Goal: Information Seeking & Learning: Learn about a topic

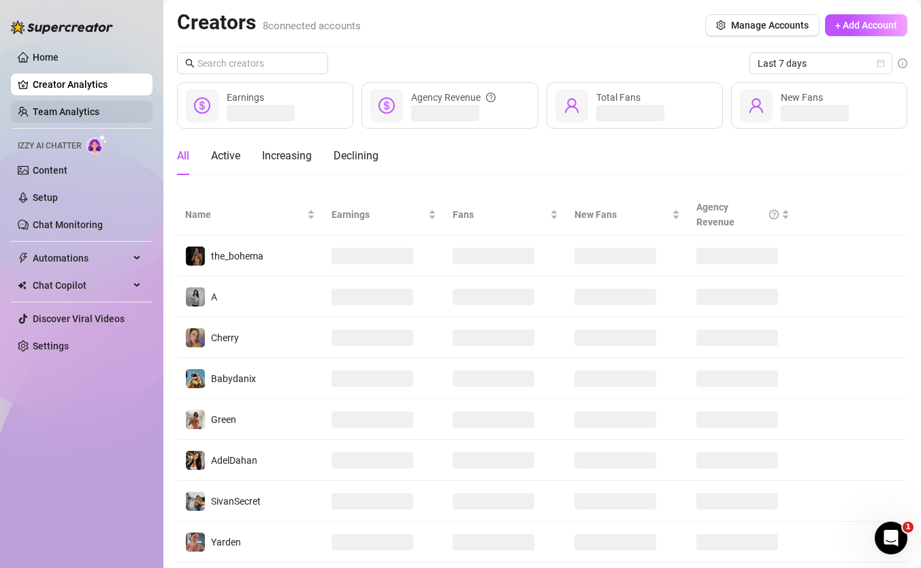
click at [99, 112] on link "Team Analytics" at bounding box center [66, 111] width 67 height 11
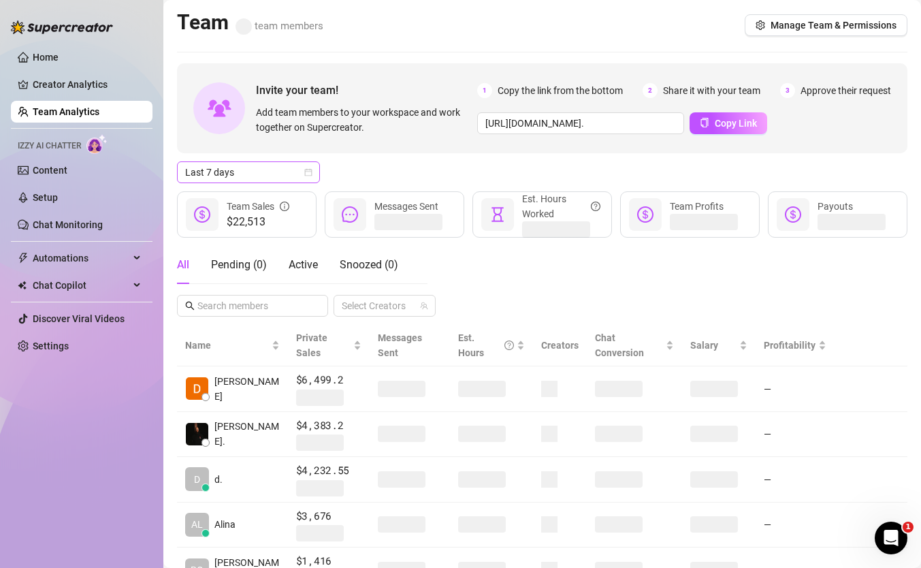
click at [293, 176] on span "Last 7 days" at bounding box center [248, 172] width 127 height 20
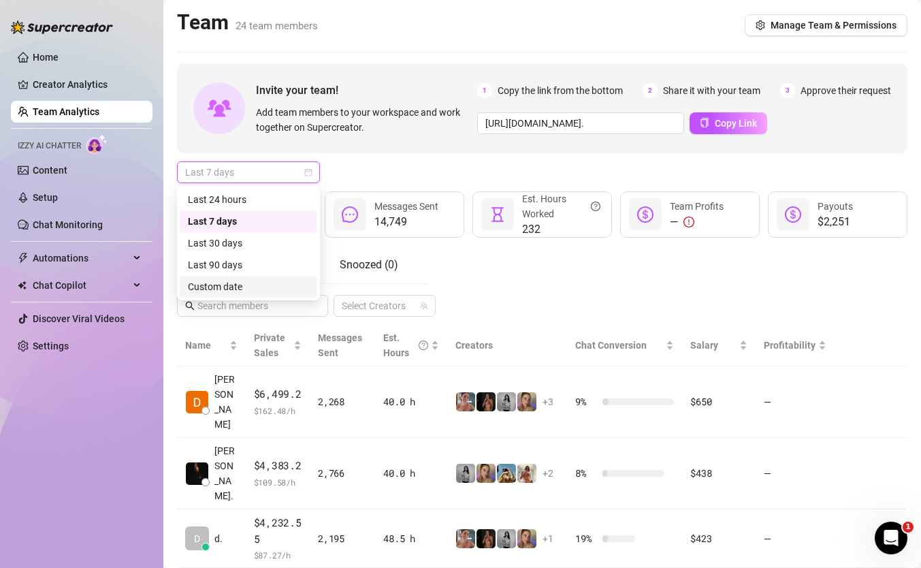
click at [266, 280] on div "Custom date" at bounding box center [248, 286] width 121 height 15
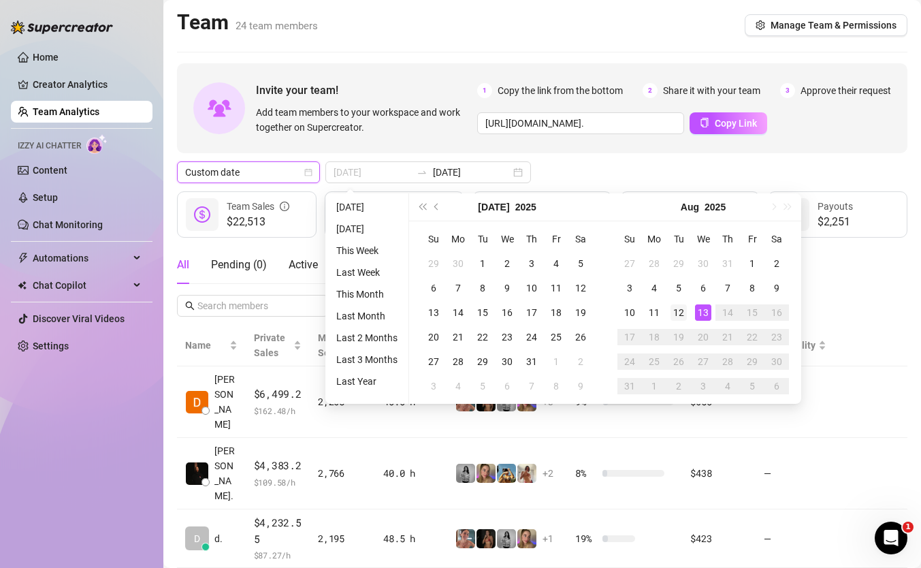
type input "[DATE]"
click at [681, 307] on div "12" at bounding box center [679, 312] width 16 height 16
click at [703, 308] on div "13" at bounding box center [703, 312] width 16 height 16
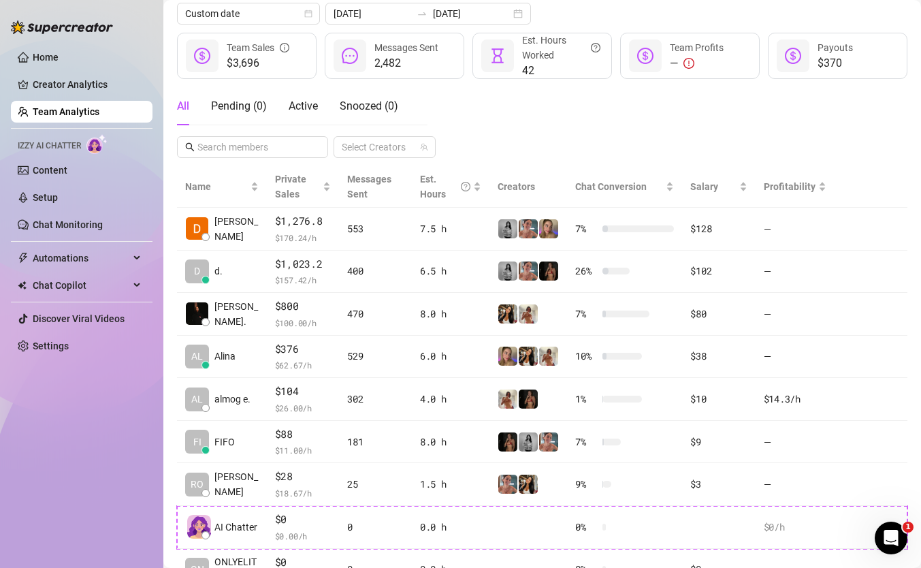
scroll to position [159, 0]
click at [633, 140] on div "All Pending ( 0 ) Active Snoozed ( 0 ) Select Creators" at bounding box center [542, 121] width 731 height 71
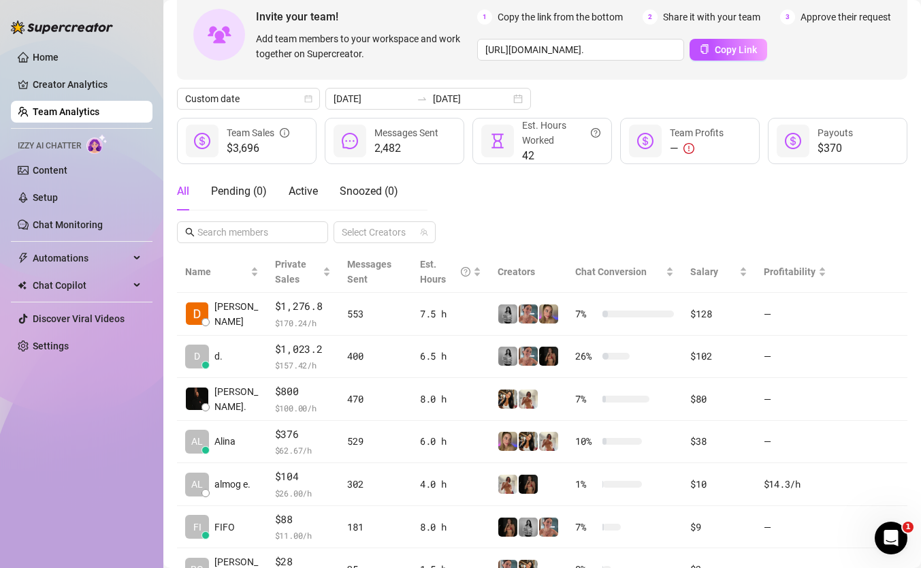
scroll to position [0, 0]
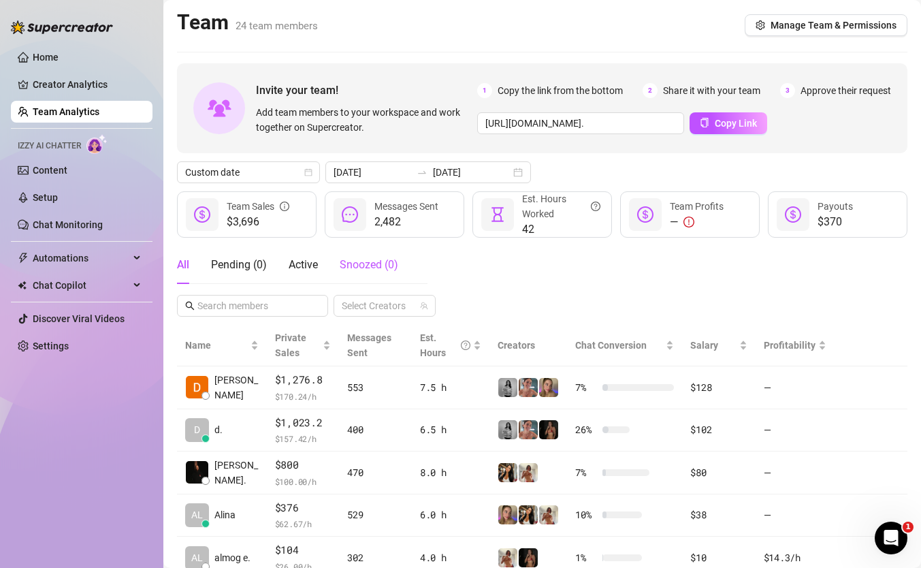
click at [350, 268] on span "Snoozed ( 0 )" at bounding box center [369, 264] width 59 height 13
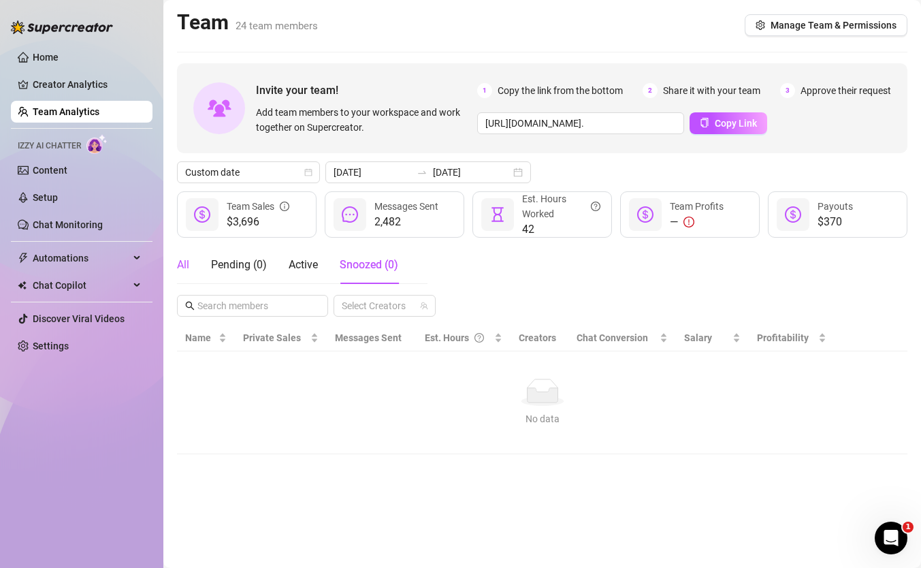
click at [187, 272] on div "All" at bounding box center [183, 265] width 12 height 16
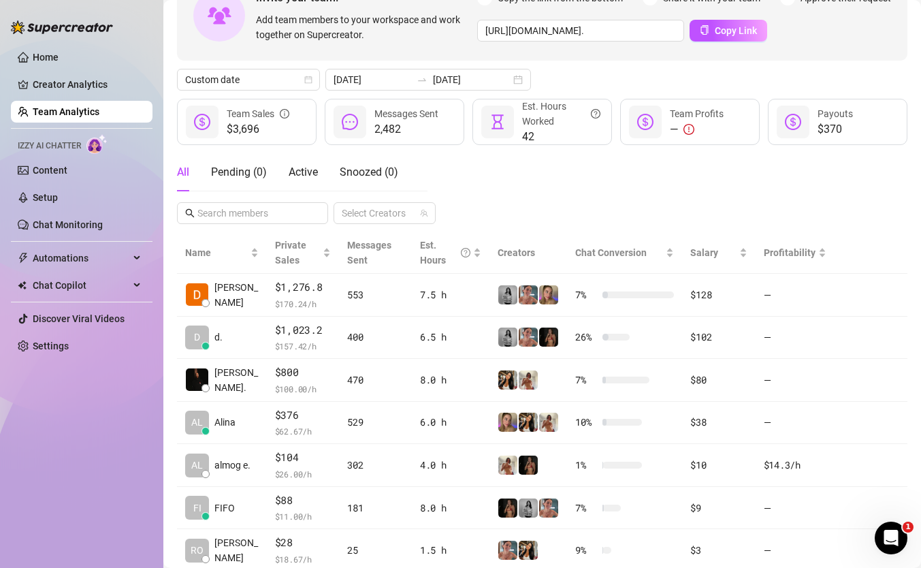
scroll to position [108, 0]
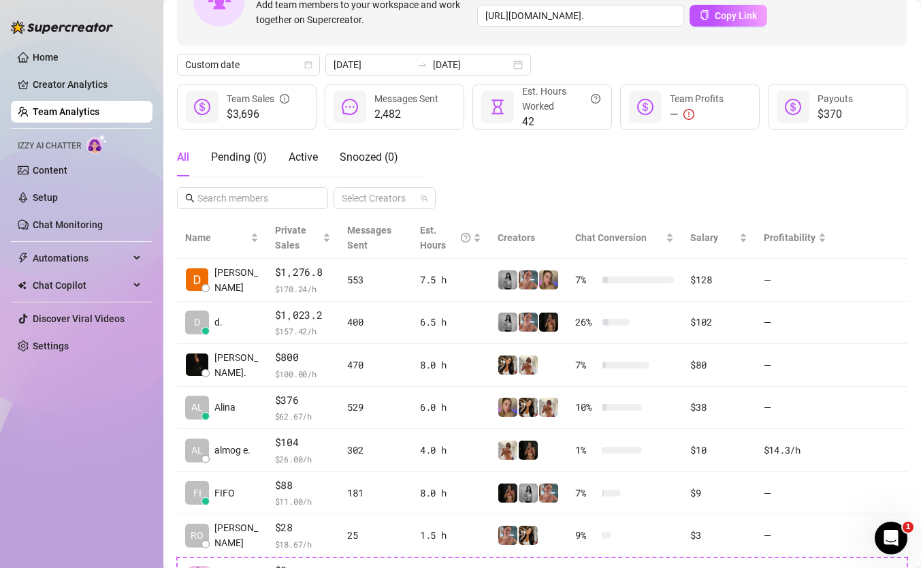
click at [558, 202] on div "All Pending ( 0 ) Active Snoozed ( 0 ) Select Creators" at bounding box center [542, 173] width 731 height 71
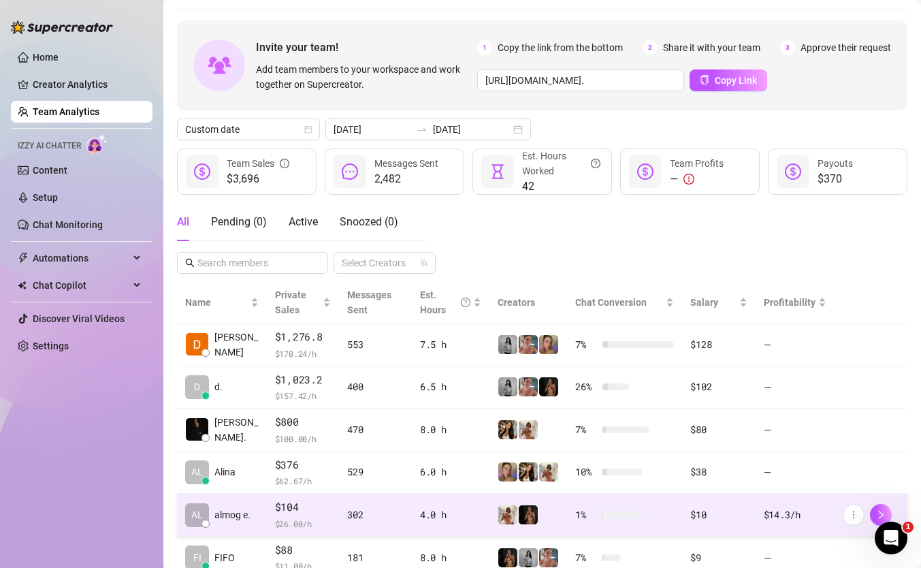
scroll to position [29, 0]
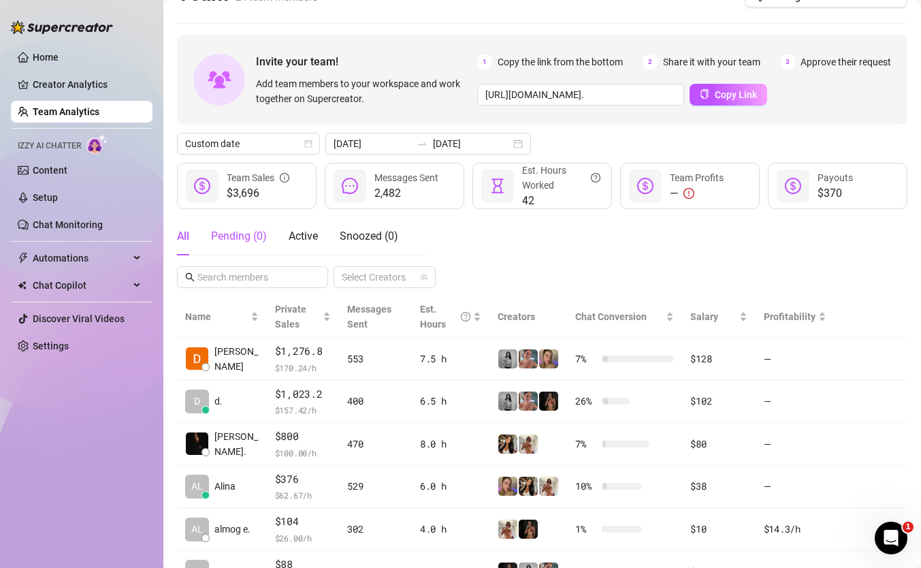
click at [254, 235] on div "Pending ( 0 )" at bounding box center [239, 236] width 56 height 16
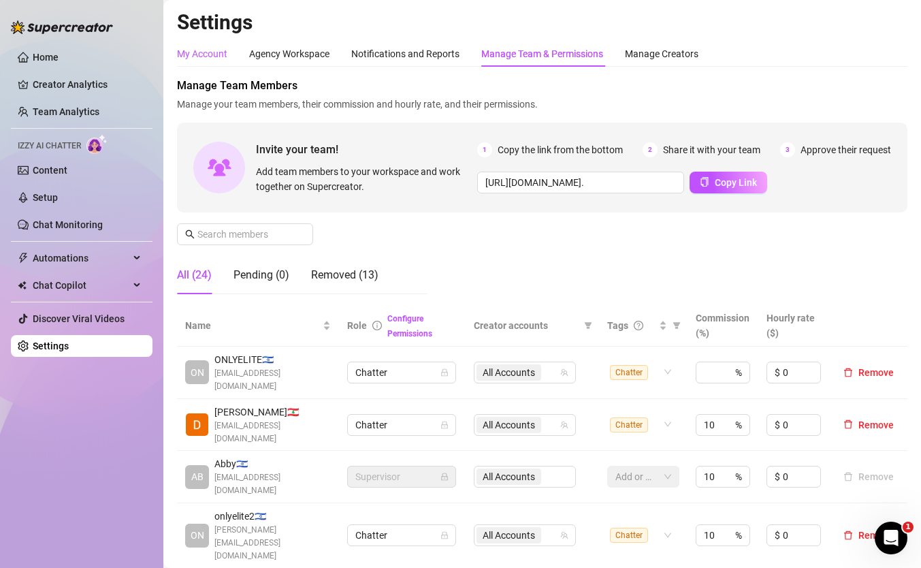
click at [210, 57] on div "My Account" at bounding box center [202, 53] width 50 height 15
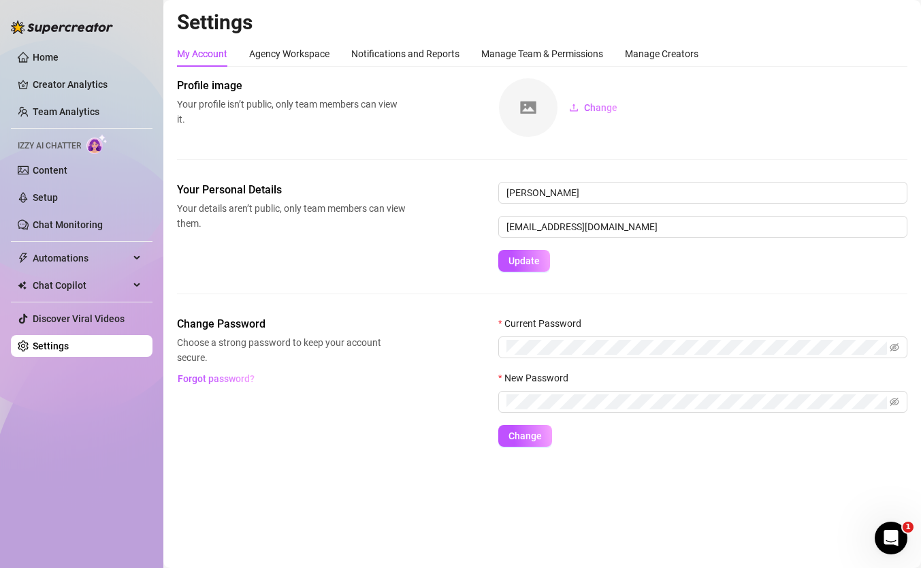
click at [87, 97] on ul "Home Creator Analytics Team Analytics Izzy AI Chatter Content Setup Chat Monito…" at bounding box center [82, 201] width 142 height 321
click at [85, 112] on link "Team Analytics" at bounding box center [66, 111] width 67 height 11
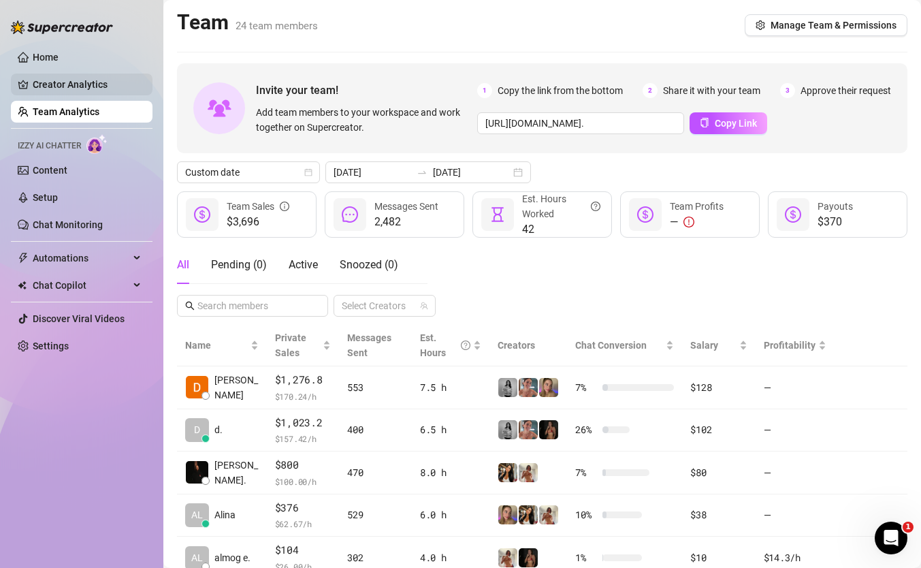
click at [106, 74] on link "Creator Analytics" at bounding box center [87, 85] width 109 height 22
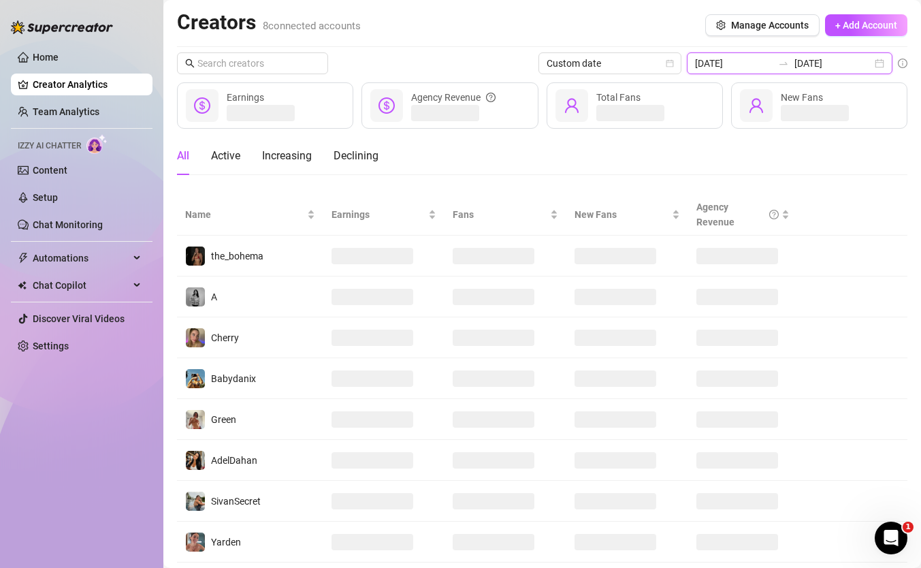
click at [804, 58] on input "[DATE]" at bounding box center [834, 63] width 78 height 15
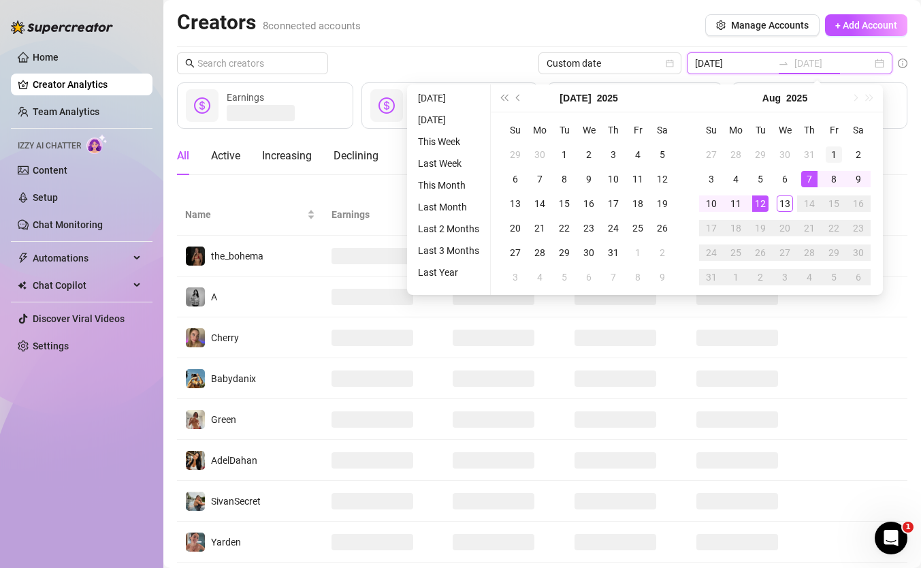
type input "[DATE]"
click at [826, 157] on div "1" at bounding box center [834, 154] width 16 height 16
click at [782, 202] on div "13" at bounding box center [785, 203] width 16 height 16
type input "[DATE]"
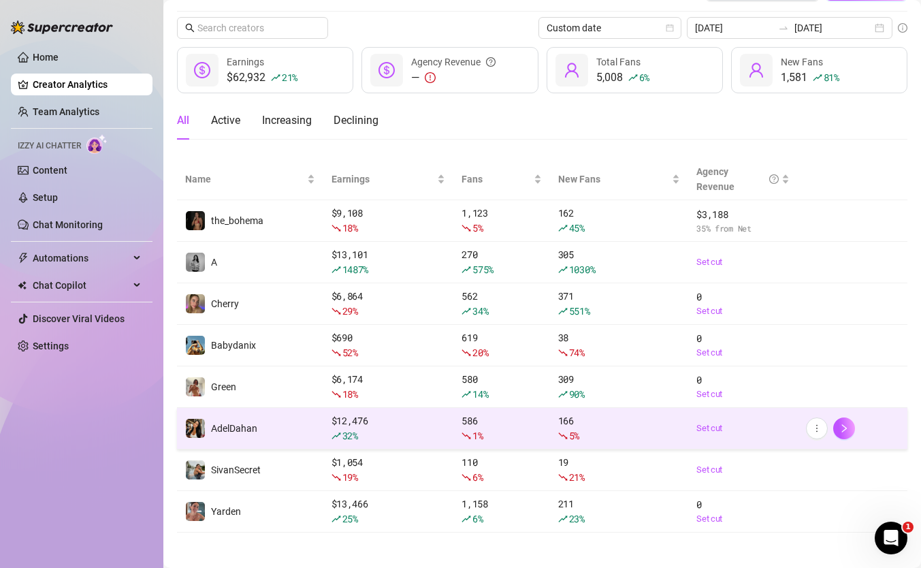
scroll to position [41, 0]
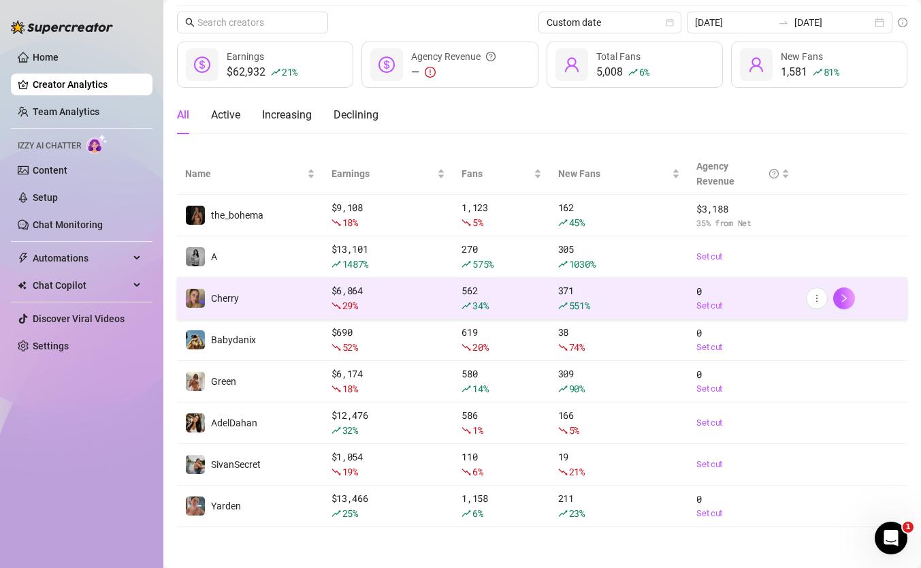
click at [454, 300] on td "562 34 %" at bounding box center [502, 299] width 97 height 42
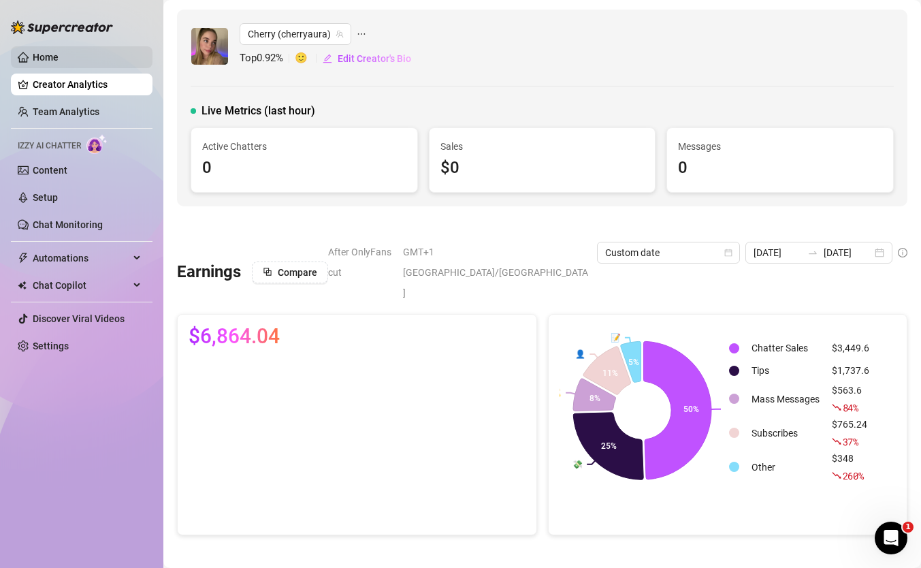
click at [59, 63] on link "Home" at bounding box center [46, 57] width 26 height 11
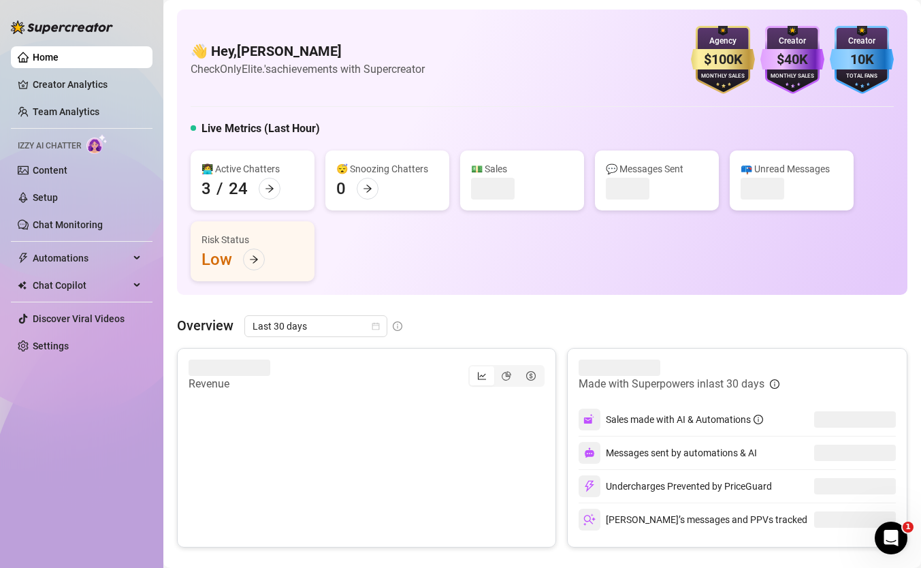
click at [354, 291] on div "👋 Hey, [PERSON_NAME] Check OnlyElite.'s achievements with Supercreator $100K Ag…" at bounding box center [542, 152] width 731 height 285
click at [352, 336] on span "Last 30 days" at bounding box center [316, 326] width 127 height 20
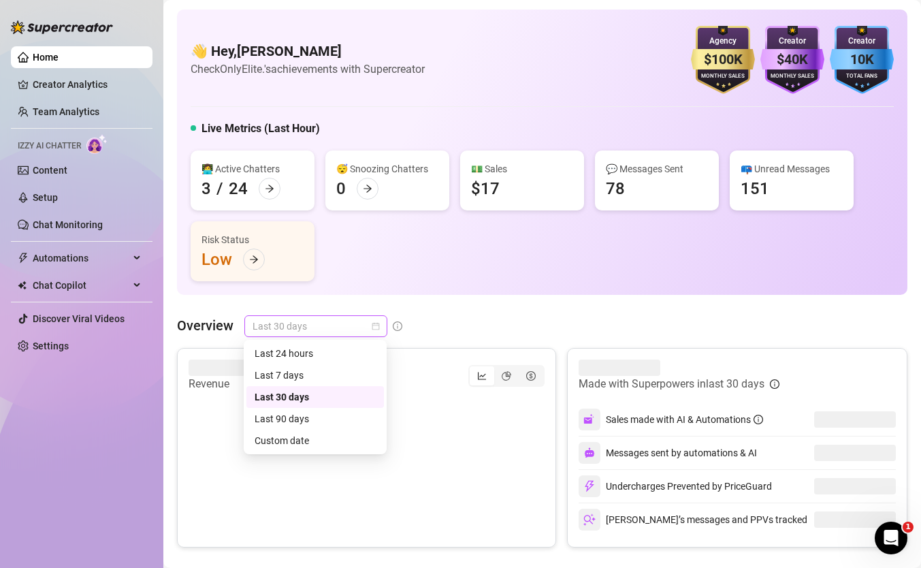
click at [347, 325] on span "Last 30 days" at bounding box center [316, 326] width 127 height 20
click at [325, 439] on div "Custom date" at bounding box center [315, 440] width 121 height 15
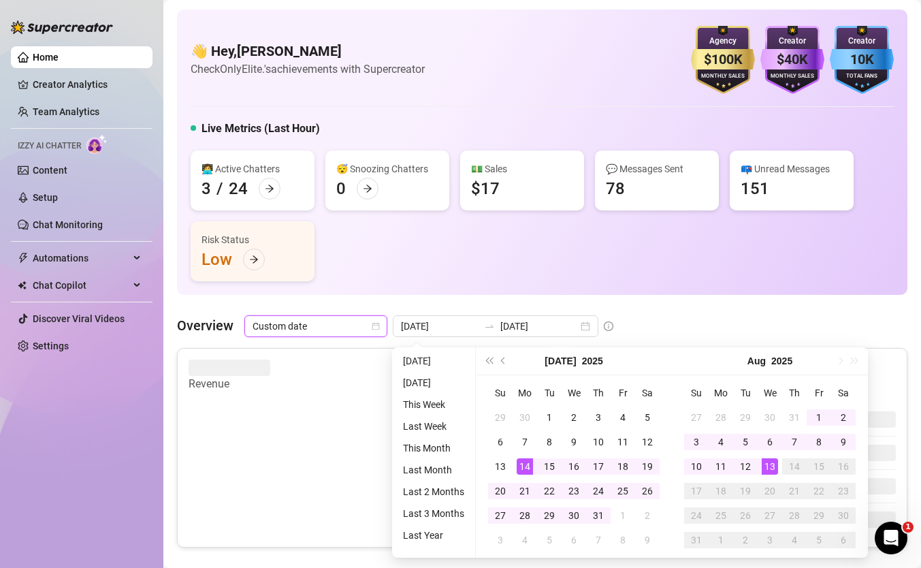
type input "[DATE]"
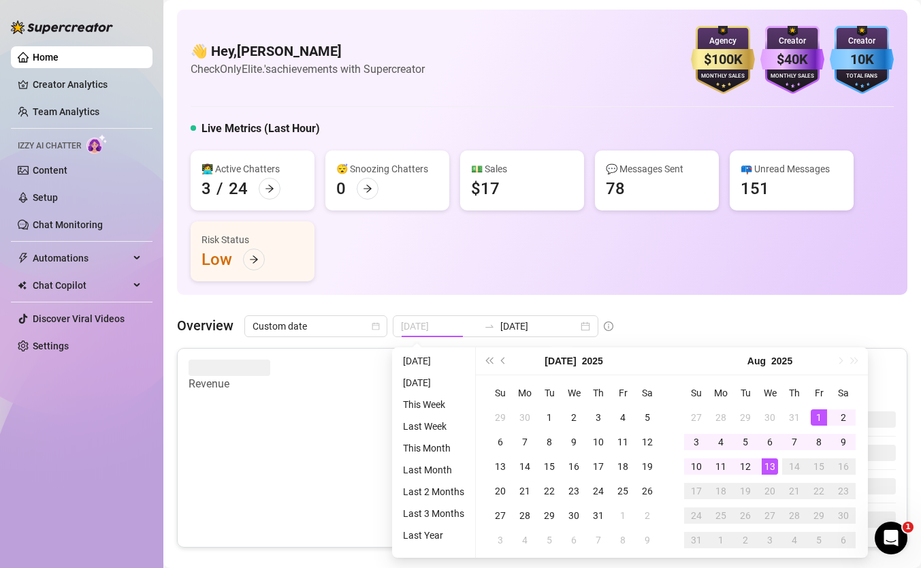
click at [813, 414] on div "1" at bounding box center [819, 417] width 16 height 16
type input "[DATE]"
click at [767, 467] on div "13" at bounding box center [770, 466] width 16 height 16
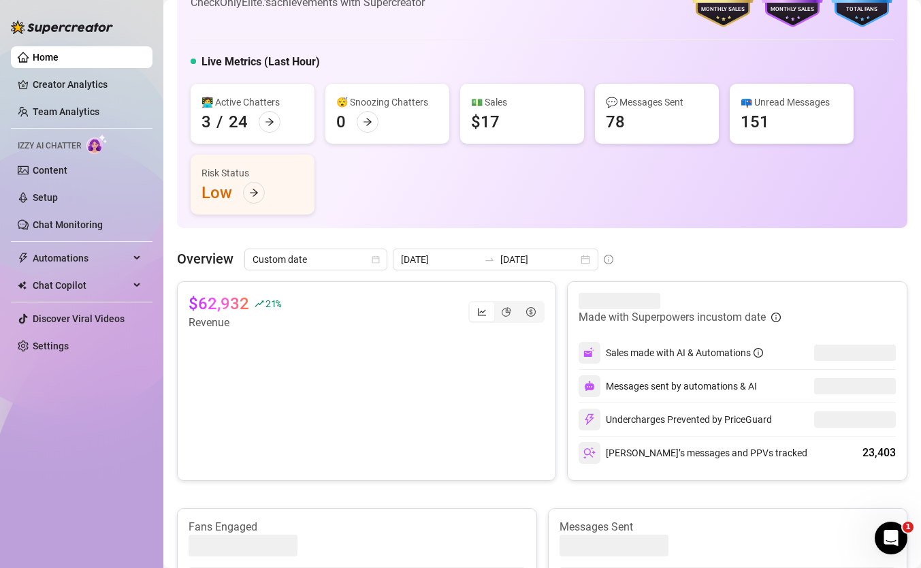
scroll to position [82, 0]
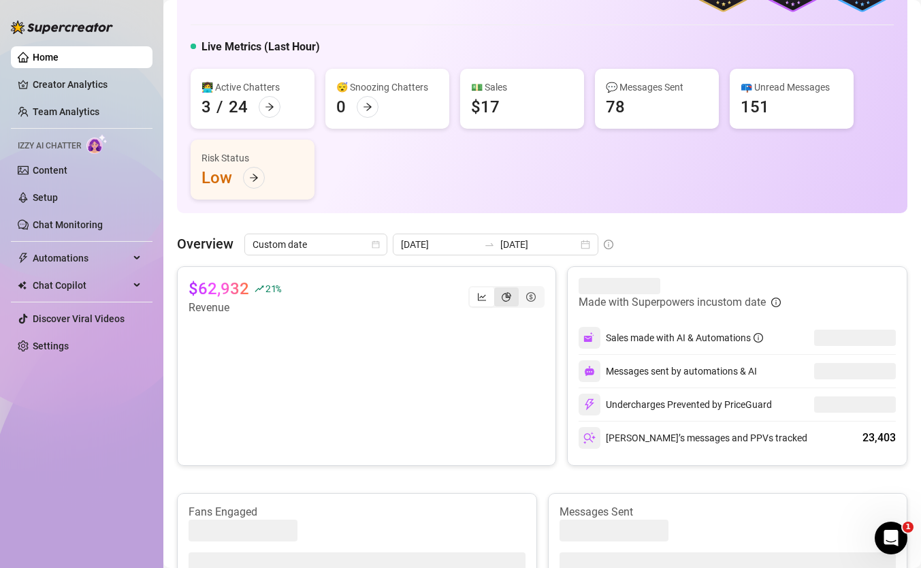
click at [497, 289] on div "segmented control" at bounding box center [506, 296] width 25 height 19
click at [498, 289] on input "segmented control" at bounding box center [498, 289] width 0 height 0
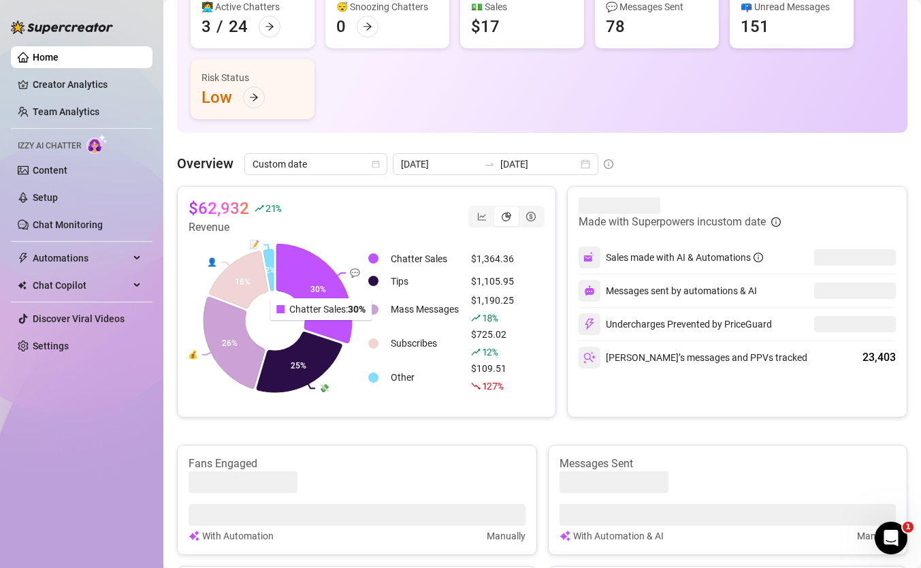
scroll to position [164, 0]
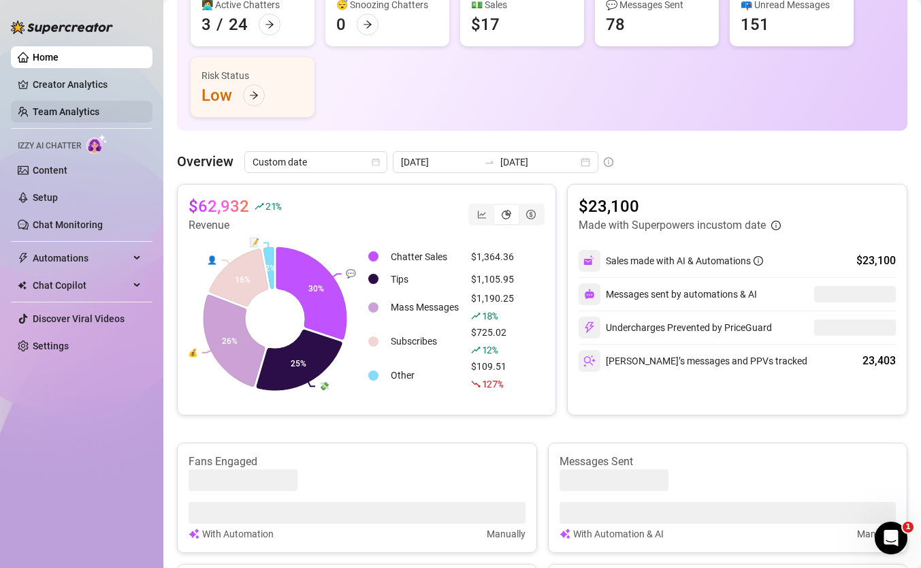
click at [57, 106] on link "Team Analytics" at bounding box center [66, 111] width 67 height 11
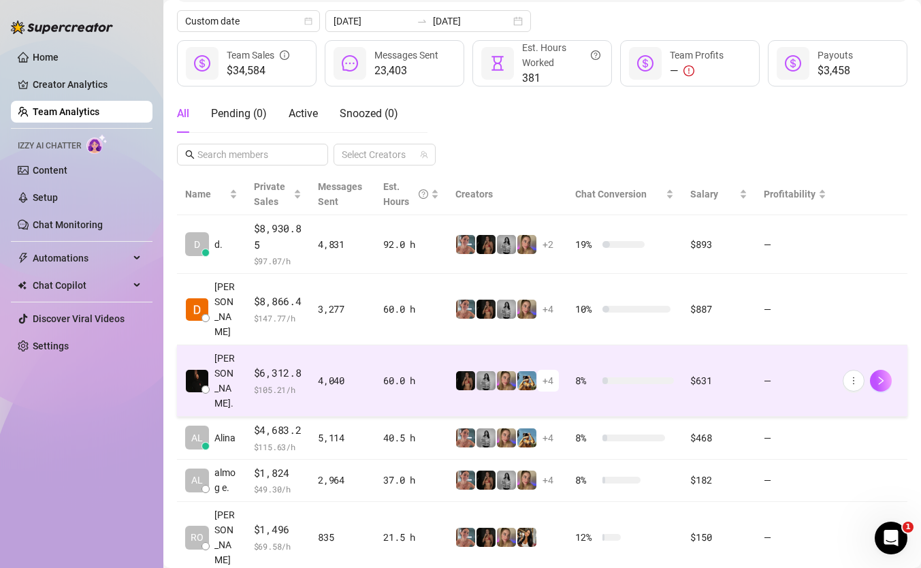
scroll to position [154, 0]
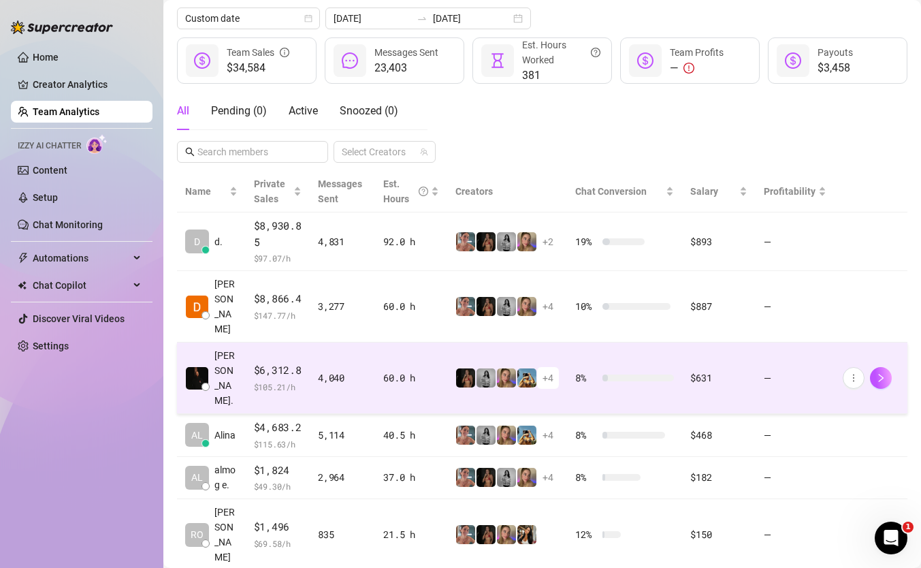
click at [347, 343] on td "4,040" at bounding box center [342, 379] width 65 height 72
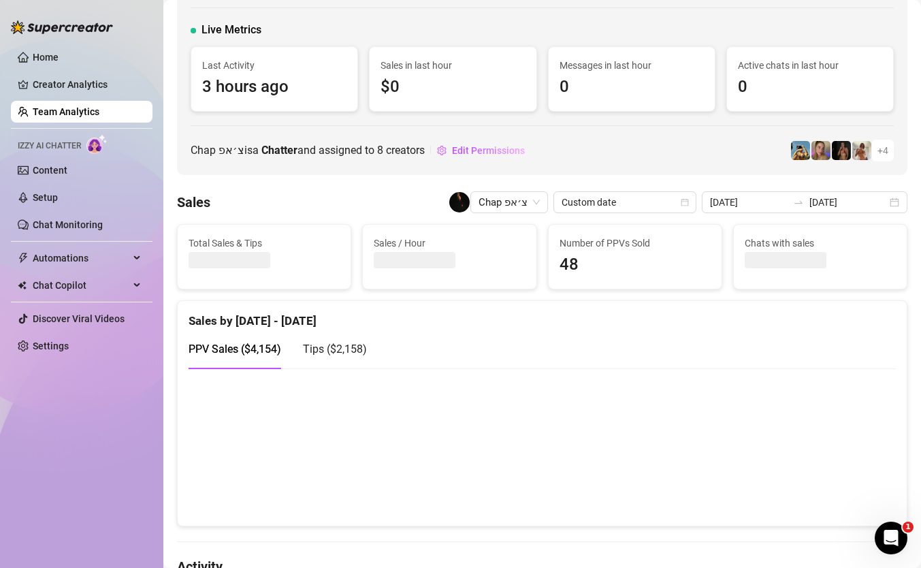
scroll to position [65, 0]
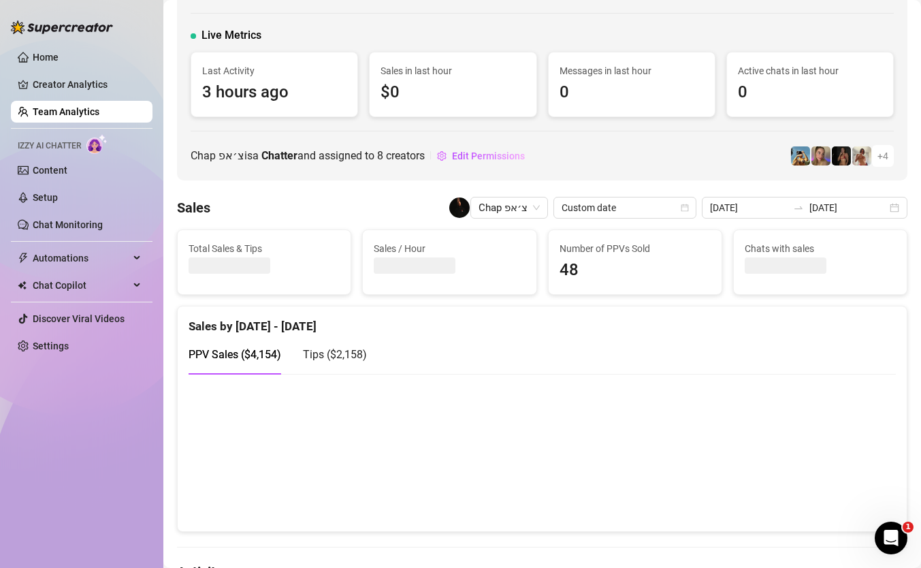
click at [347, 358] on span "Tips ( $2,158 )" at bounding box center [335, 354] width 64 height 13
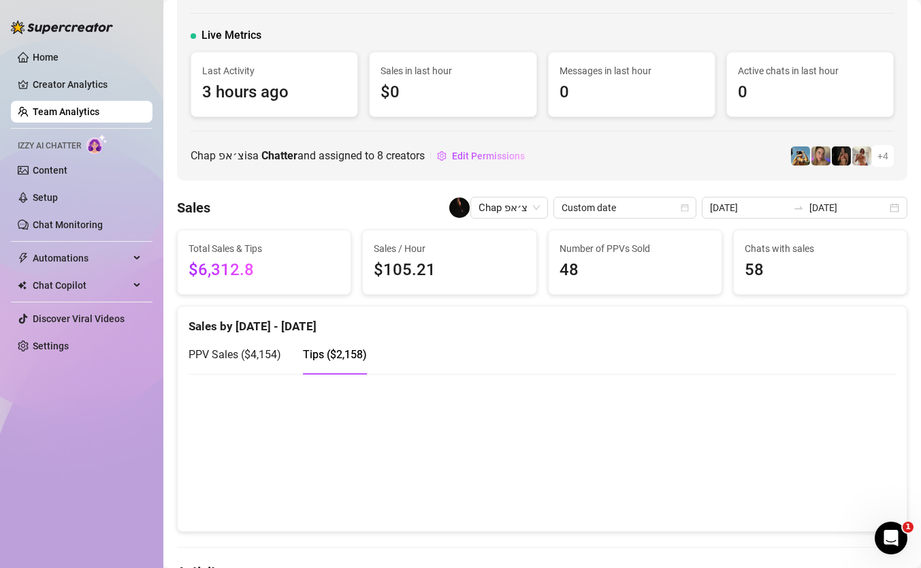
click at [232, 343] on div "PPV Sales ( $4,154 )" at bounding box center [235, 354] width 93 height 39
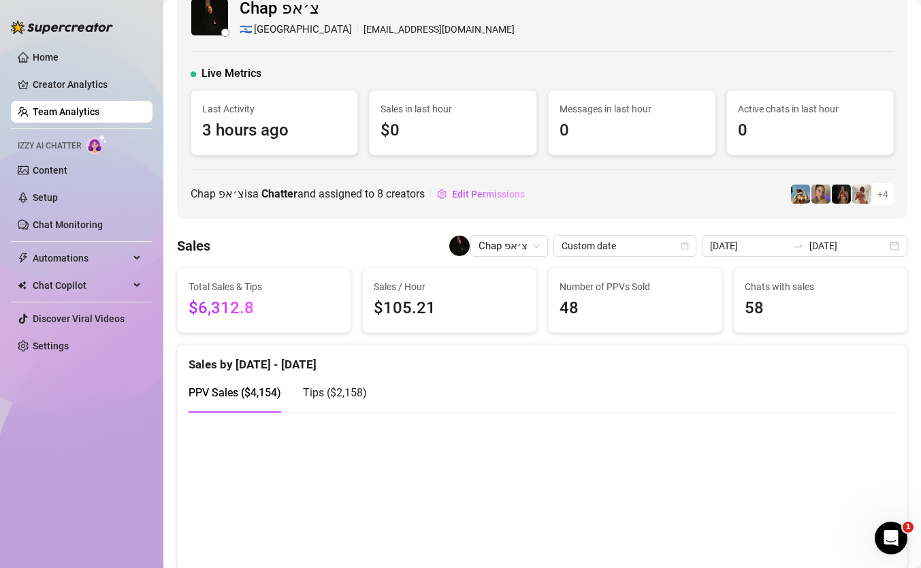
scroll to position [0, 0]
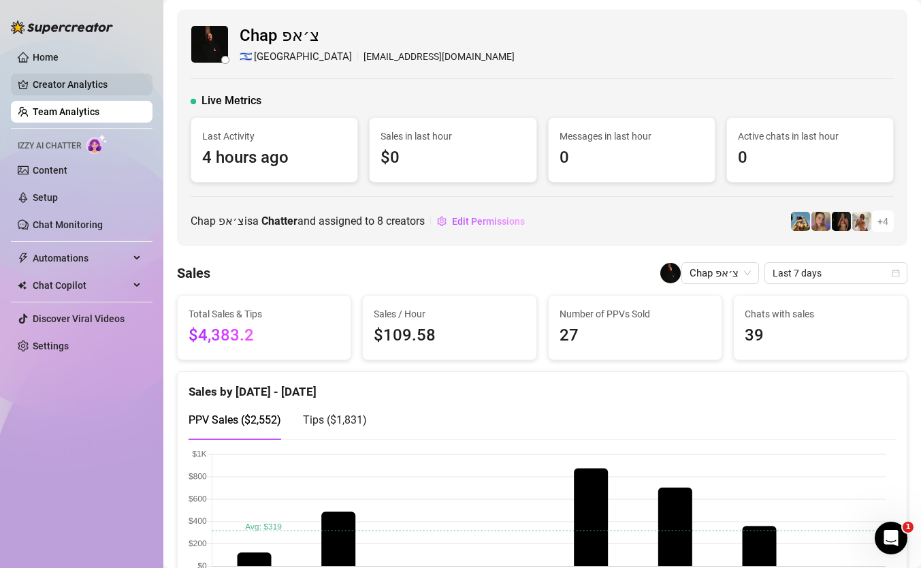
click at [95, 84] on link "Creator Analytics" at bounding box center [87, 85] width 109 height 22
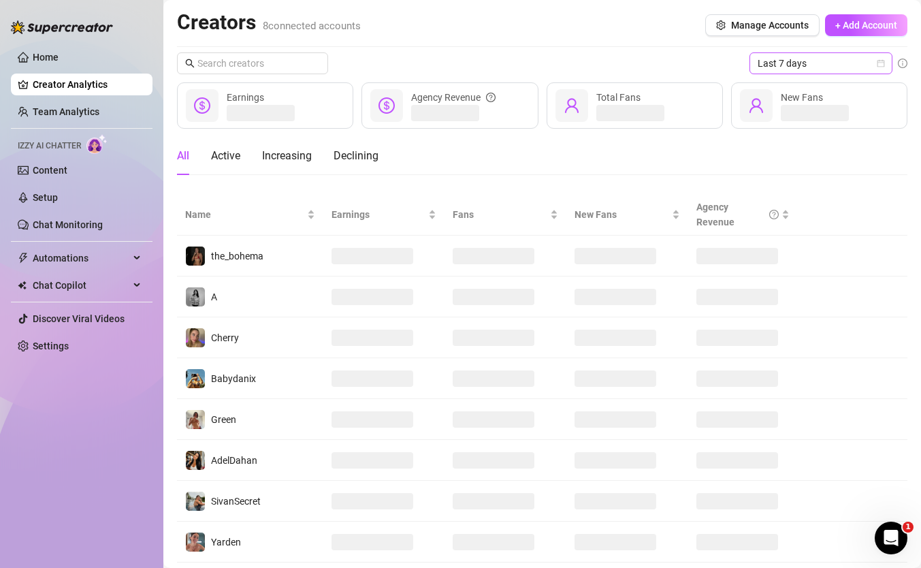
click at [773, 66] on span "Last 7 days" at bounding box center [821, 63] width 127 height 20
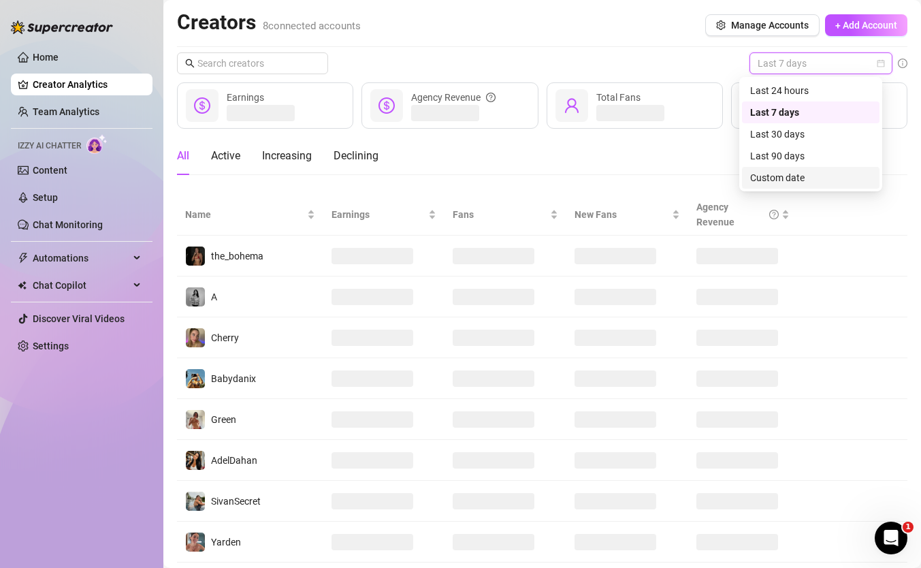
click at [777, 172] on div "Custom date" at bounding box center [810, 177] width 121 height 15
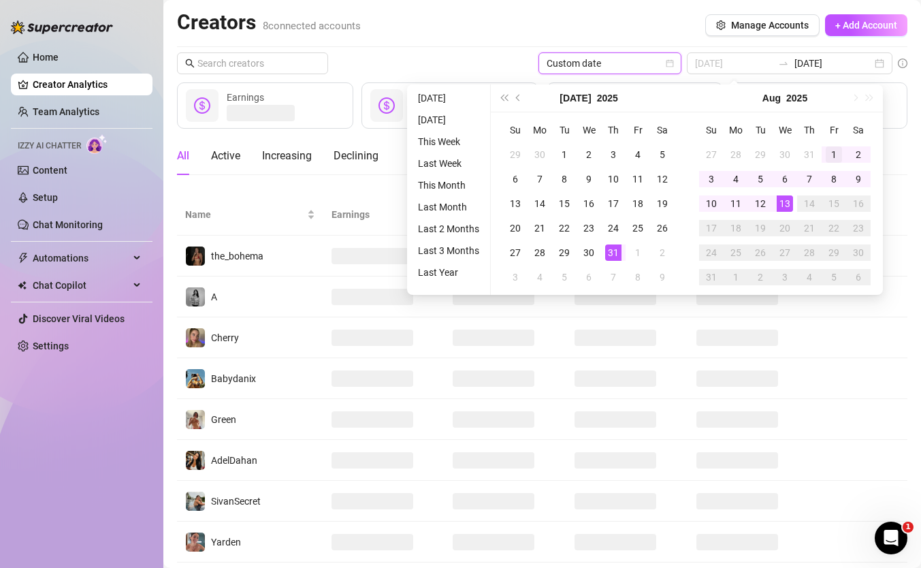
type input "[DATE]"
click at [823, 153] on td "1" at bounding box center [834, 154] width 25 height 25
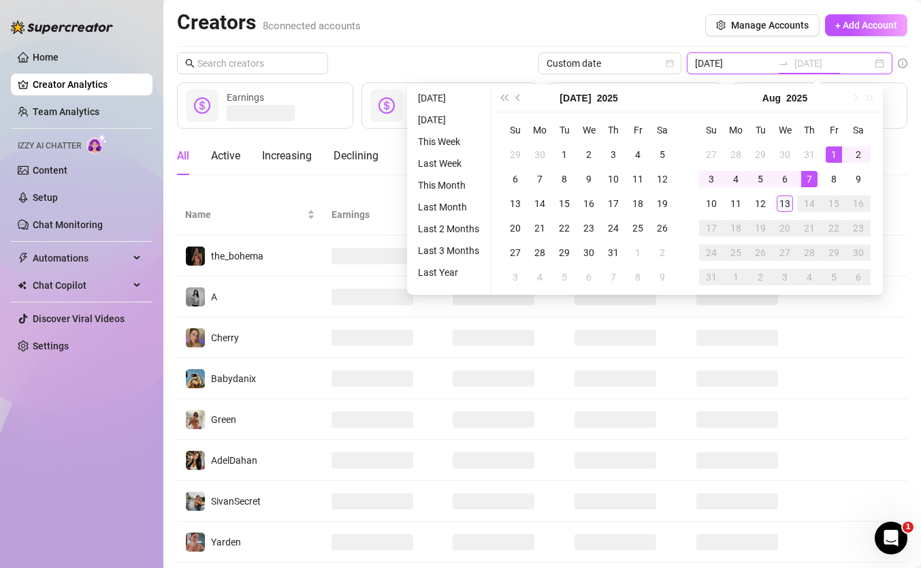
type input "[DATE]"
click at [788, 195] on div "13" at bounding box center [785, 203] width 16 height 16
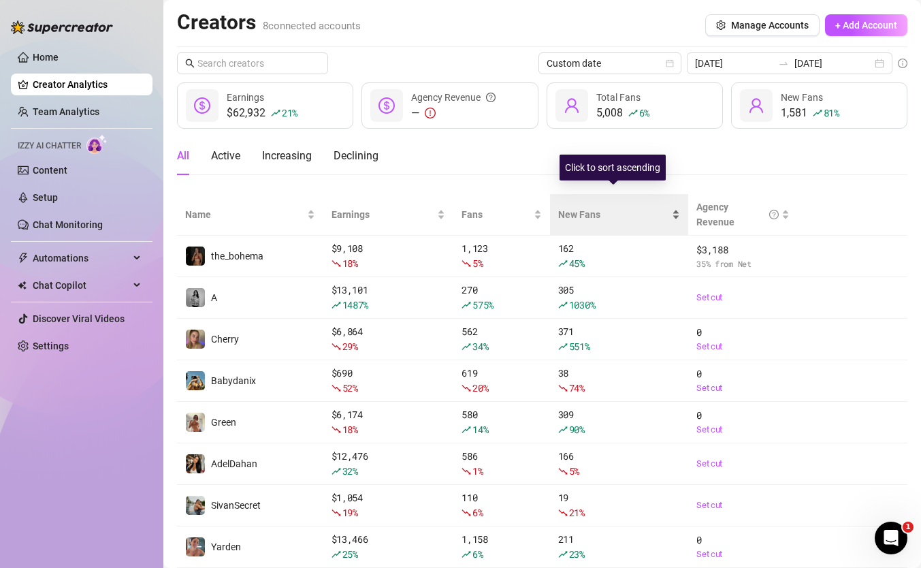
scroll to position [41, 0]
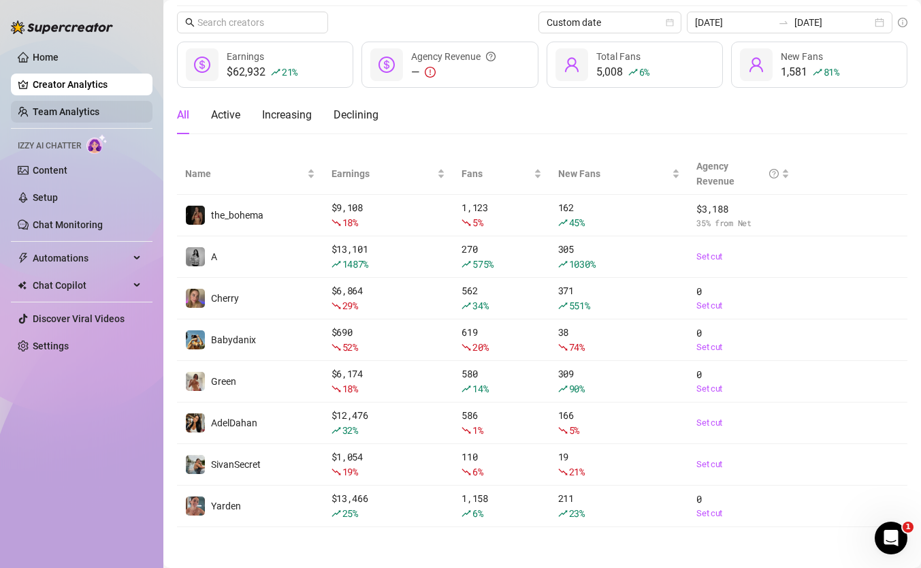
click at [99, 108] on link "Team Analytics" at bounding box center [66, 111] width 67 height 11
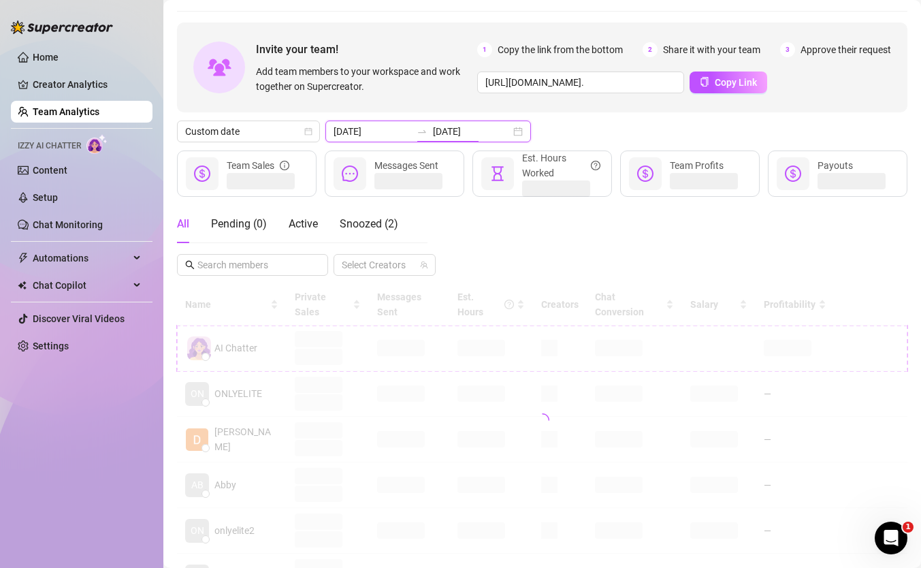
click at [433, 135] on input "[DATE]" at bounding box center [472, 131] width 78 height 15
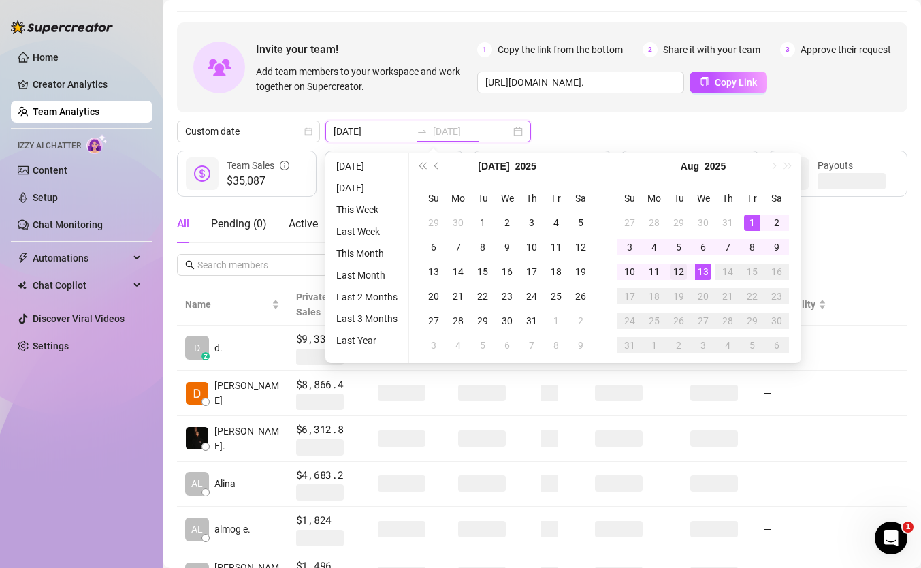
type input "[DATE]"
click at [678, 267] on div "12" at bounding box center [679, 272] width 16 height 16
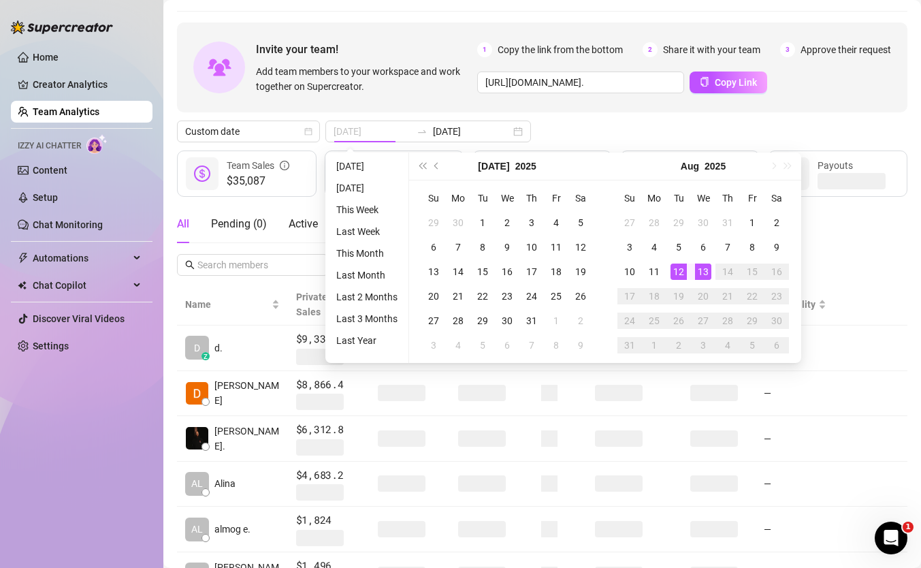
click at [701, 270] on div "13" at bounding box center [703, 272] width 16 height 16
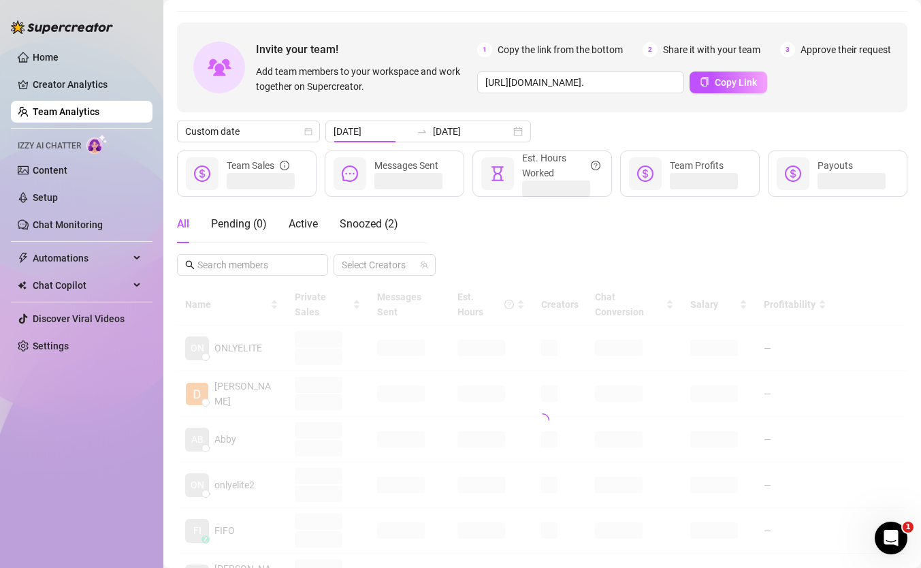
type input "[DATE]"
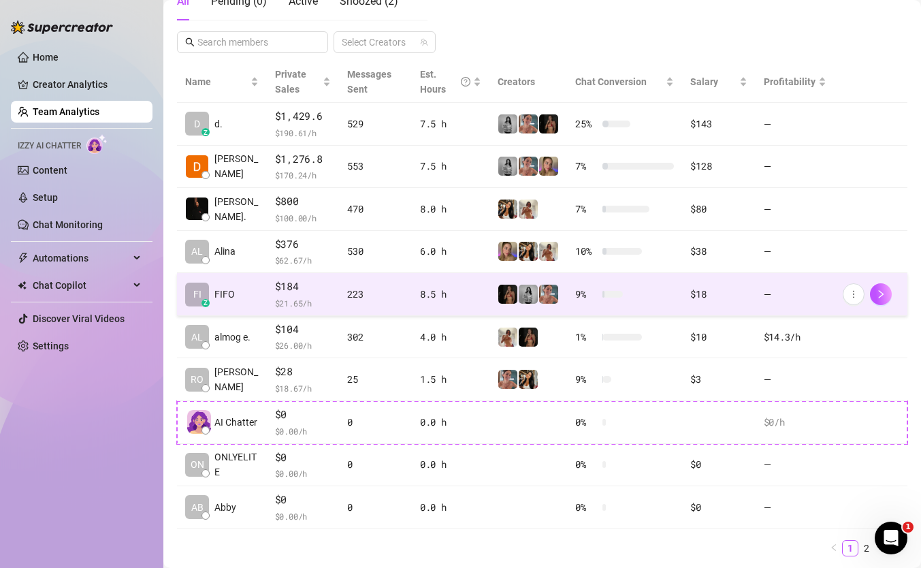
scroll to position [303, 0]
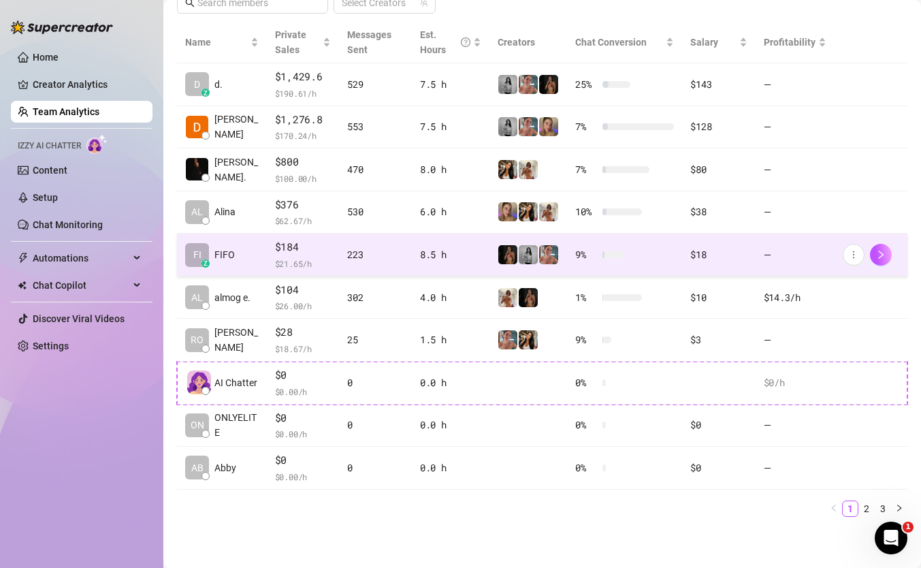
click at [267, 245] on td "$184 $ 21.65 /h" at bounding box center [303, 255] width 73 height 43
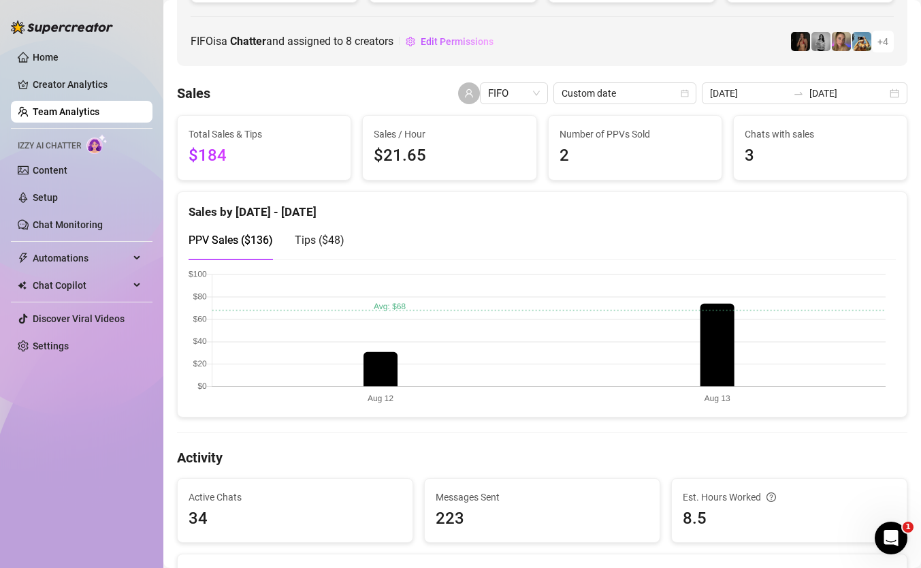
scroll to position [197, 0]
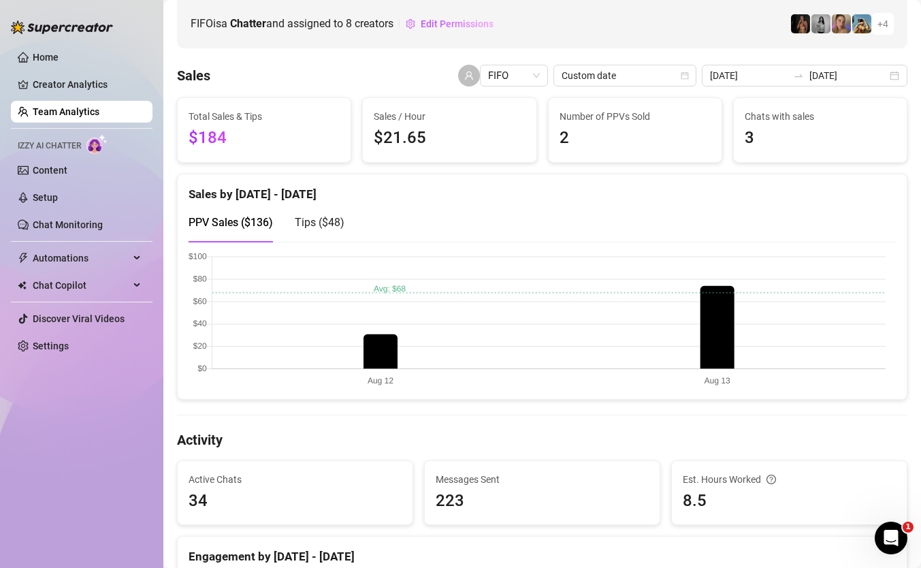
click at [333, 229] on div "Tips ( $48 )" at bounding box center [320, 222] width 50 height 17
click at [260, 210] on div "PPV Sales ( $136 )" at bounding box center [231, 222] width 84 height 39
click at [305, 210] on div "Tips ( $48 )" at bounding box center [320, 222] width 50 height 39
click at [261, 224] on span "PPV Sales ( $136 )" at bounding box center [231, 222] width 84 height 13
click at [334, 222] on span "Tips ( $48 )" at bounding box center [320, 222] width 50 height 13
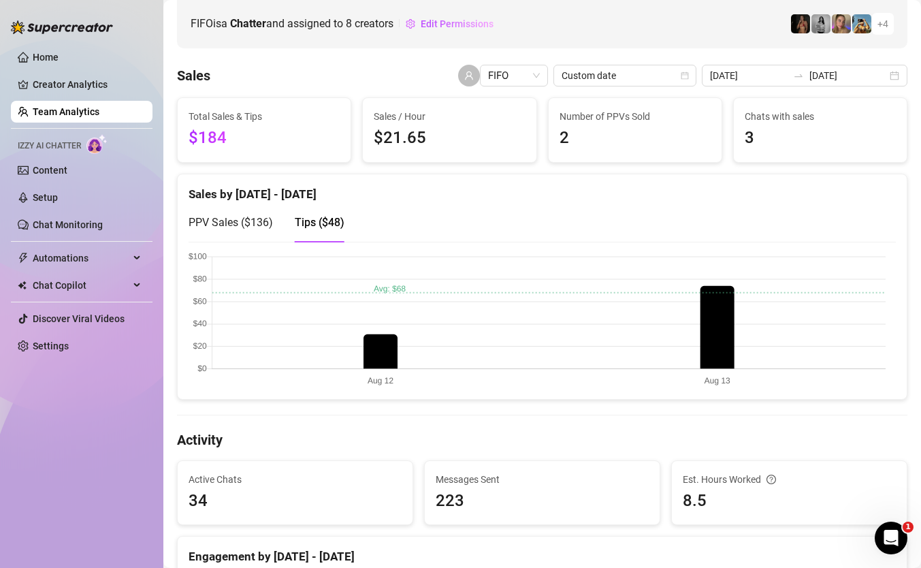
click at [219, 214] on div "PPV Sales ( $136 )" at bounding box center [231, 222] width 84 height 17
